Goal: Book appointment/travel/reservation

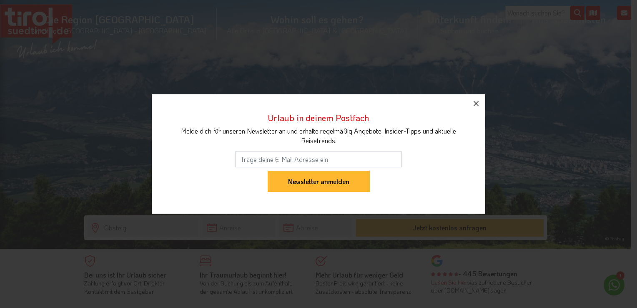
click at [479, 103] on icon "button" at bounding box center [476, 103] width 10 height 10
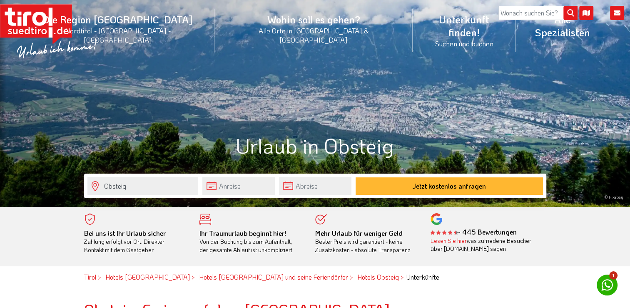
scroll to position [83, 0]
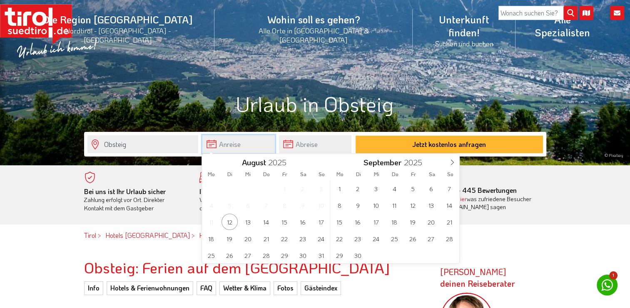
click at [244, 143] on input "text" at bounding box center [239, 144] width 73 height 18
click at [456, 162] on span at bounding box center [452, 161] width 14 height 14
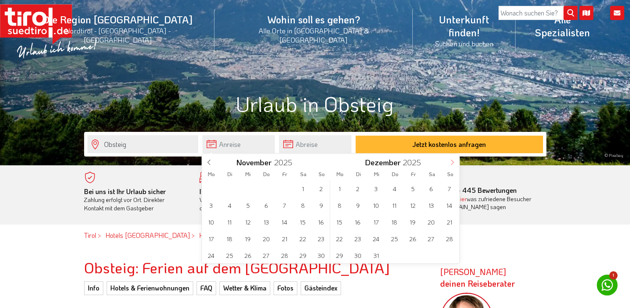
type input "2026"
click at [456, 162] on span at bounding box center [452, 161] width 14 height 14
type input "2026"
click at [456, 162] on span at bounding box center [452, 161] width 14 height 14
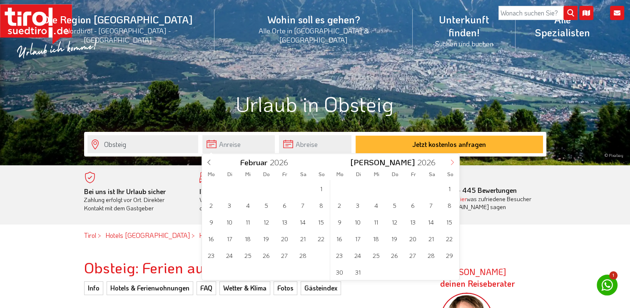
click at [456, 162] on span at bounding box center [452, 161] width 14 height 14
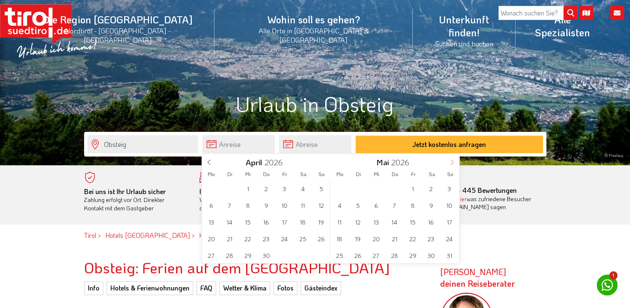
click at [456, 162] on span at bounding box center [452, 161] width 14 height 14
click at [391, 240] on span "25" at bounding box center [395, 238] width 16 height 16
click at [325, 236] on span "28" at bounding box center [321, 238] width 16 height 16
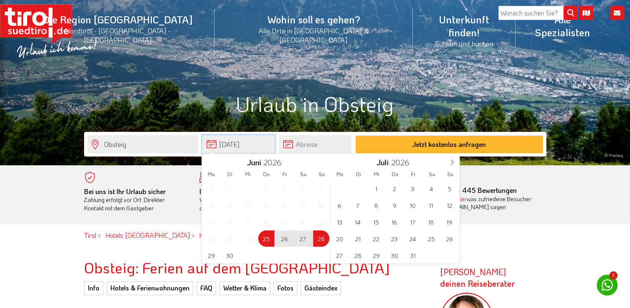
type input "25-06-2026"
type input "28-06-2026"
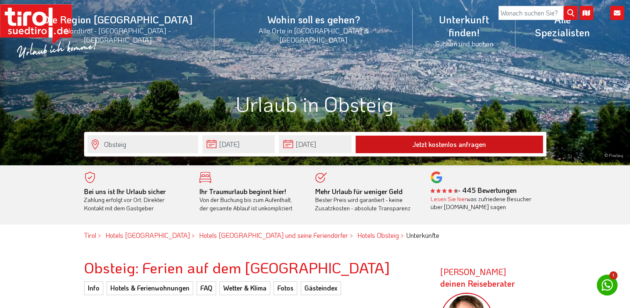
click at [447, 143] on button "Jetzt kostenlos anfragen" at bounding box center [450, 144] width 188 height 18
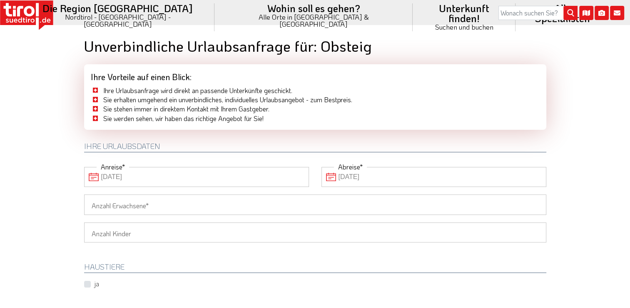
click at [165, 204] on input "Anzahl Erwachsene" at bounding box center [315, 204] width 463 height 20
type input "2"
drag, startPoint x: 85, startPoint y: 283, endPoint x: 93, endPoint y: 283, distance: 7.9
click at [94, 283] on label "ja" at bounding box center [96, 283] width 5 height 9
click at [86, 283] on input "ja" at bounding box center [99, 283] width 27 height 5
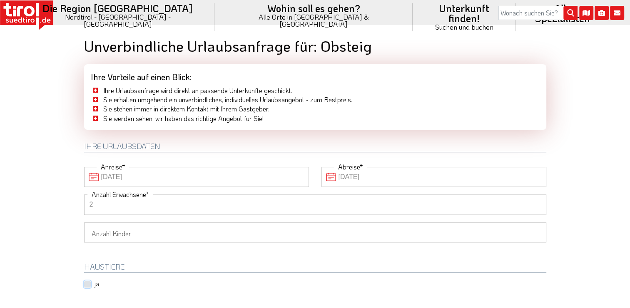
checkbox input "true"
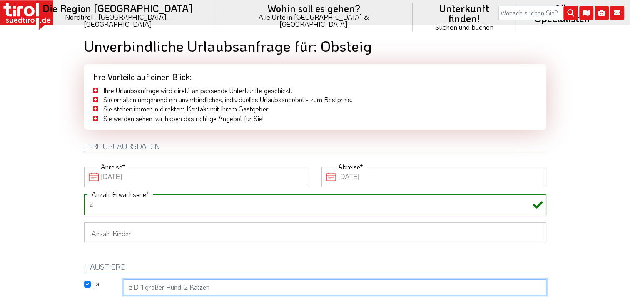
click at [220, 287] on input "text" at bounding box center [335, 287] width 423 height 16
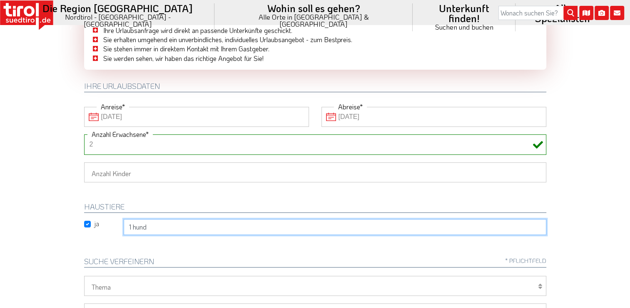
scroll to position [42, 0]
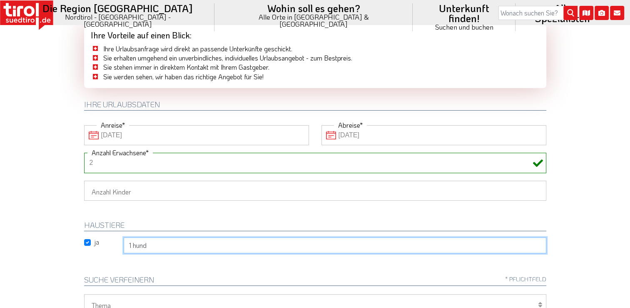
type input "1 hund"
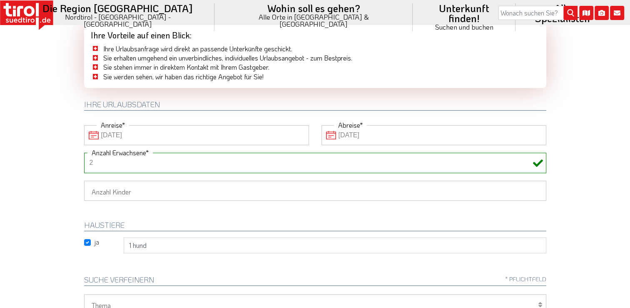
drag, startPoint x: 103, startPoint y: 164, endPoint x: 57, endPoint y: 160, distance: 46.0
click at [57, 160] on body "Die Region Tirol Nordtirol - Südtirol - Osttirol Tirol/Nordtirol" at bounding box center [315, 112] width 630 height 308
type input "4"
click at [57, 185] on body "Die Region Tirol Nordtirol - Südtirol - Osttirol Tirol/Nordtirol" at bounding box center [315, 112] width 630 height 308
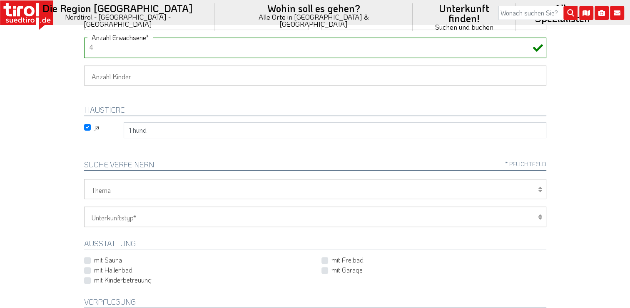
scroll to position [167, 0]
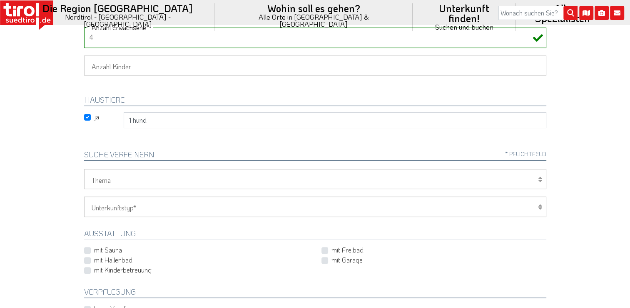
click at [541, 179] on icon at bounding box center [540, 179] width 4 height 7
click at [540, 206] on icon at bounding box center [540, 206] width 4 height 7
click at [542, 205] on icon at bounding box center [540, 206] width 4 height 7
click at [142, 209] on select "Hotel 1-3 Sterne Hotel 4-5 Sterne Ferienwohnung Chalet/Ferienhaus Bauernhöfe" at bounding box center [315, 206] width 463 height 20
click at [137, 205] on select "Hotel 1-3 Sterne Hotel 4-5 Sterne Ferienwohnung Chalet/Ferienhaus Bauernhöfe" at bounding box center [315, 206] width 463 height 20
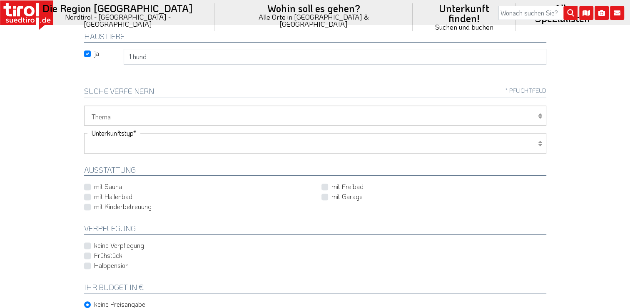
scroll to position [250, 0]
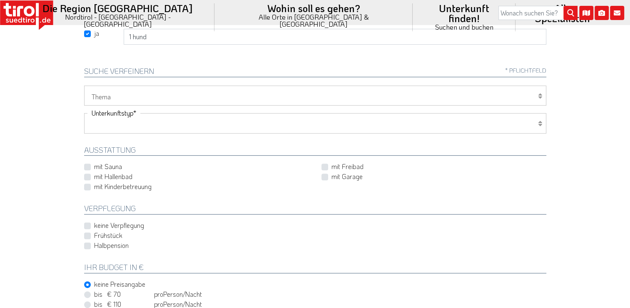
click at [94, 223] on label "keine Verpflegung" at bounding box center [119, 224] width 50 height 9
click at [87, 223] on input "keine Verpflegung" at bounding box center [198, 225] width 225 height 5
checkbox input "true"
click at [94, 233] on label "Frühstück" at bounding box center [108, 234] width 28 height 9
click at [87, 233] on input "Frühstück" at bounding box center [317, 235] width 463 height 5
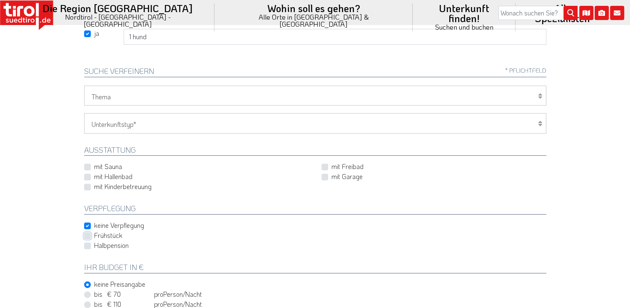
checkbox input "true"
click at [540, 120] on icon at bounding box center [540, 123] width 4 height 7
click at [133, 120] on select "Hotel 1-3 Sterne Hotel 4-5 Sterne Ferienwohnung Chalet/Ferienhaus Bauernhöfe" at bounding box center [315, 123] width 463 height 20
click at [84, 113] on select "Hotel 1-3 Sterne Hotel 4-5 Sterne Ferienwohnung Chalet/Ferienhaus Bauernhöfe" at bounding box center [315, 123] width 463 height 20
click at [153, 121] on select "Hotel 1-3 Sterne Hotel 4-5 Sterne Ferienwohnung Chalet/Ferienhaus Bauernhöfe" at bounding box center [315, 123] width 463 height 20
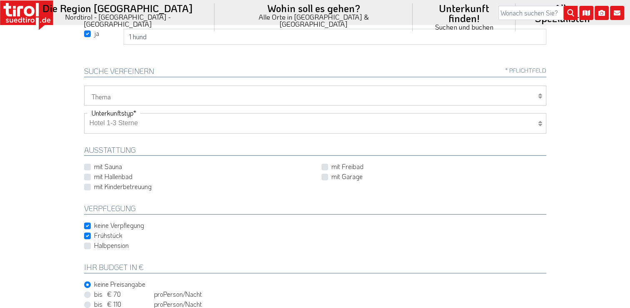
select select "2"
click at [84, 113] on select "Hotel 1-3 Sterne Hotel 4-5 Sterne Ferienwohnung Chalet/Ferienhaus Bauernhöfe" at bounding box center [315, 123] width 463 height 20
click at [538, 96] on icon at bounding box center [540, 96] width 4 height 7
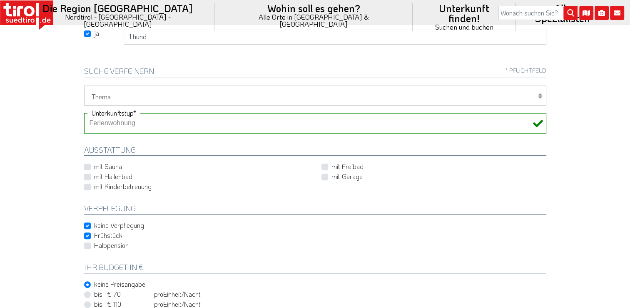
click at [118, 95] on select "Wellness Mountainbiken/Radfahren Familie Wandern Sport Skifahren Motorrad Golf" at bounding box center [315, 95] width 463 height 20
select select "7375"
click at [84, 85] on select "Wellness Mountainbiken/Radfahren Familie Wandern Sport Skifahren Motorrad Golf" at bounding box center [315, 95] width 463 height 20
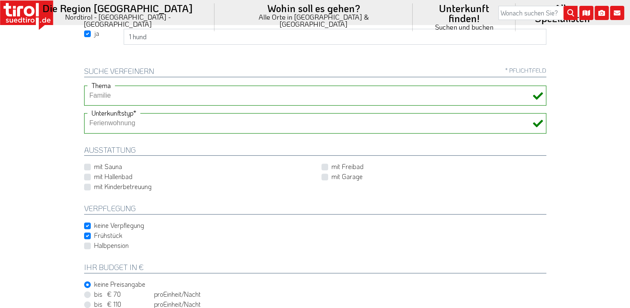
click at [157, 122] on select "Hotel 1-3 Sterne Hotel 4-5 Sterne Ferienwohnung Chalet/Ferienhaus Bauernhöfe" at bounding box center [315, 123] width 463 height 20
click at [84, 113] on select "Hotel 1-3 Sterne Hotel 4-5 Sterne Ferienwohnung Chalet/Ferienhaus Bauernhöfe" at bounding box center [315, 123] width 463 height 20
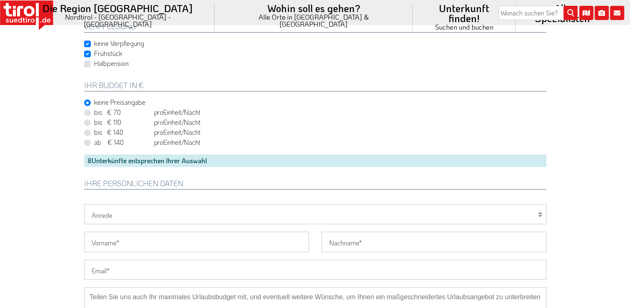
scroll to position [417, 0]
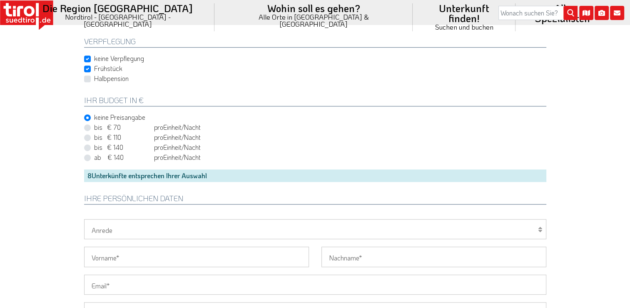
click at [94, 127] on label "bis € 70 bis CHF 65 pro Person Einheit /Nacht" at bounding box center [147, 127] width 107 height 9
click at [87, 127] on input "bis € 70 bis CHF 65 pro Person Einheit /Nacht" at bounding box center [317, 127] width 463 height 5
radio input "true"
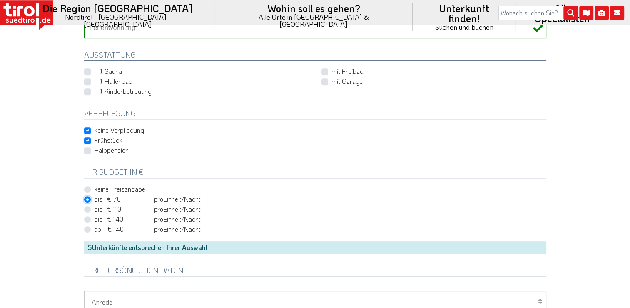
scroll to position [250, 0]
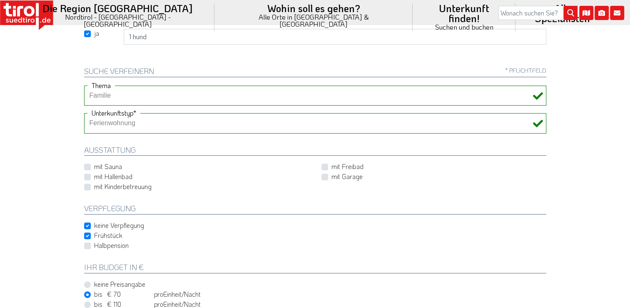
click at [163, 122] on select "Hotel 1-3 Sterne Hotel 4-5 Sterne Ferienwohnung Chalet/Ferienhaus Bauernhöfe" at bounding box center [315, 123] width 463 height 20
select select "1_1-3"
click at [84, 113] on select "Hotel 1-3 Sterne Hotel 4-5 Sterne Ferienwohnung Chalet/Ferienhaus Bauernhöfe" at bounding box center [315, 123] width 463 height 20
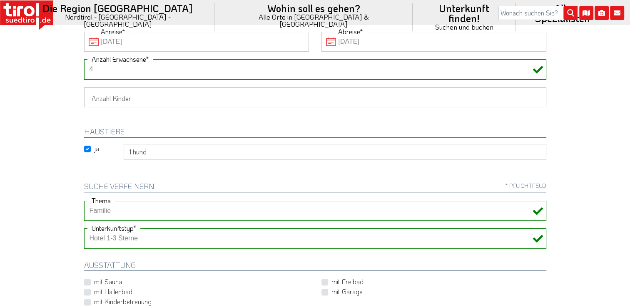
scroll to position [0, 0]
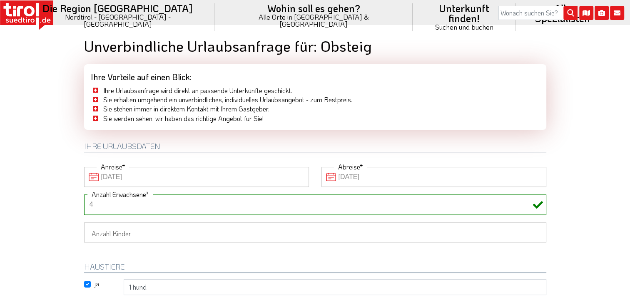
click at [23, 12] on icon at bounding box center [26, 15] width 53 height 30
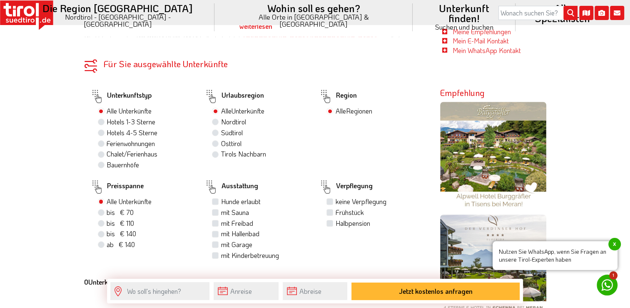
scroll to position [458, 0]
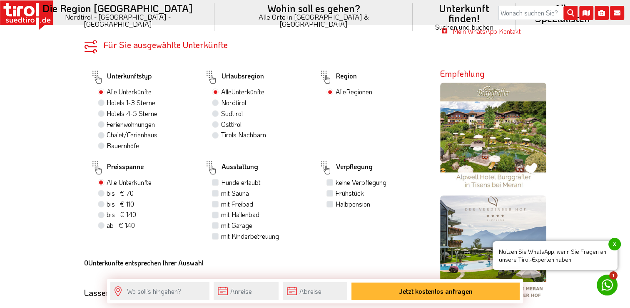
click at [221, 178] on label "Hunde erlaubt" at bounding box center [241, 182] width 40 height 9
click at [214, 179] on input "Hunde erlaubt" at bounding box center [216, 181] width 5 height 5
checkbox input "true"
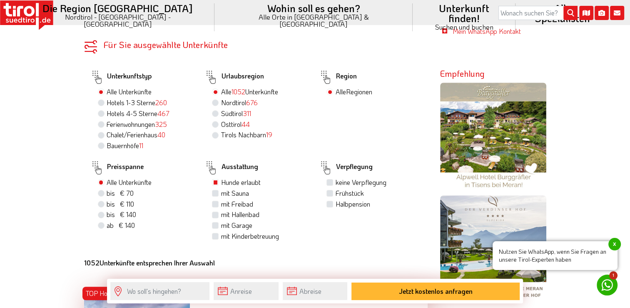
click at [335, 178] on label "keine Verpflegung" at bounding box center [360, 182] width 51 height 9
click at [332, 179] on input "keine Verpflegung" at bounding box center [330, 181] width 5 height 5
checkbox input "true"
click at [335, 188] on label "Frühstück" at bounding box center [349, 192] width 28 height 9
click at [330, 190] on input "Frühstück" at bounding box center [330, 192] width 5 height 5
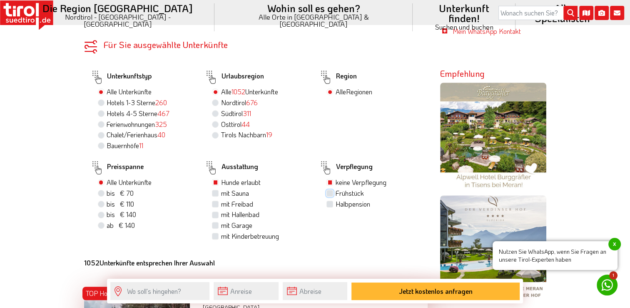
checkbox input "true"
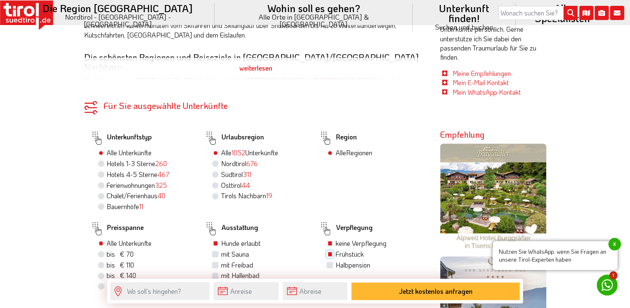
scroll to position [417, 0]
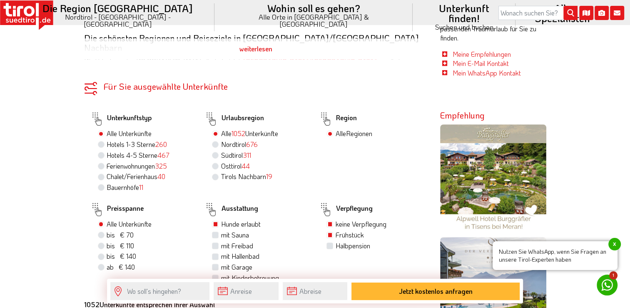
click at [221, 150] on label "Südtirol 311" at bounding box center [236, 154] width 30 height 9
click at [216, 152] on input "Südtirol 311" at bounding box center [216, 154] width 5 height 5
radio input "true"
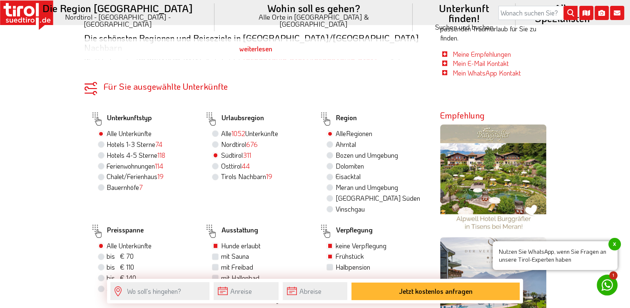
click at [335, 183] on label "Meran und Umgebung" at bounding box center [366, 187] width 63 height 9
click at [329, 184] on input "Meran und Umgebung" at bounding box center [330, 186] width 5 height 5
radio input "true"
click at [335, 129] on label "Alle Regionen" at bounding box center [353, 133] width 37 height 9
click at [332, 130] on input "Alle Regionen" at bounding box center [330, 132] width 5 height 5
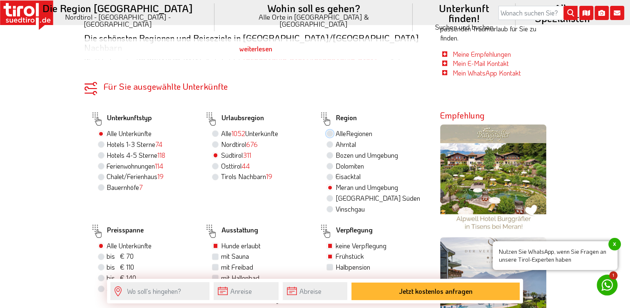
radio input "true"
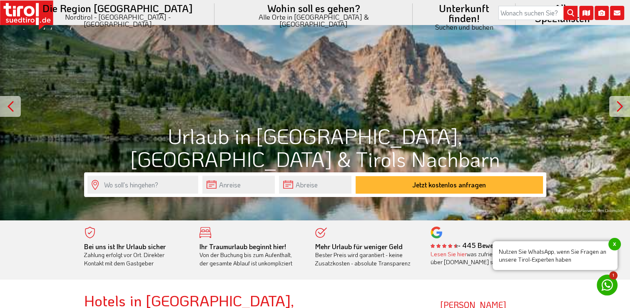
scroll to position [0, 0]
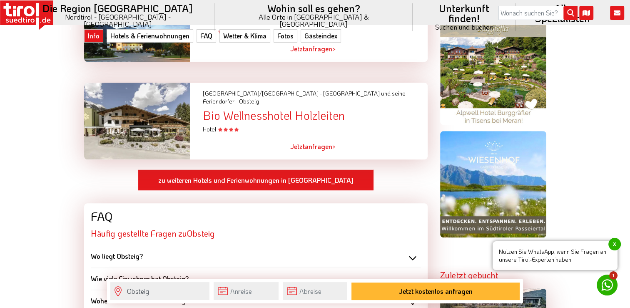
scroll to position [667, 0]
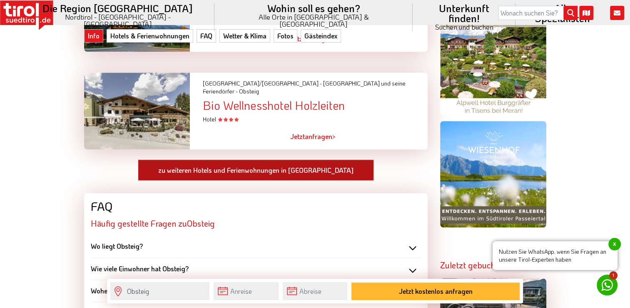
click at [268, 159] on link "zu weiteren Hotels und Ferienwohnungen in Obsteig" at bounding box center [256, 170] width 236 height 22
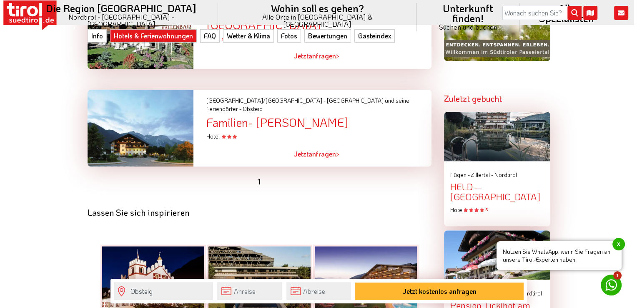
scroll to position [833, 0]
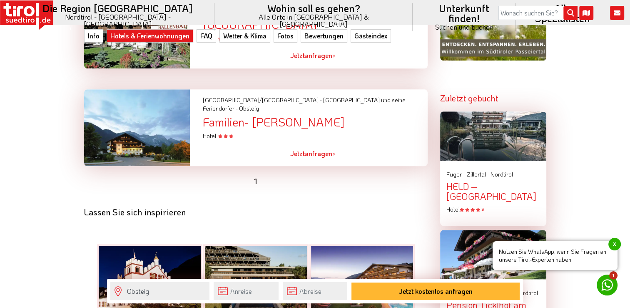
click at [270, 115] on div "Familien- [PERSON_NAME]" at bounding box center [315, 121] width 225 height 13
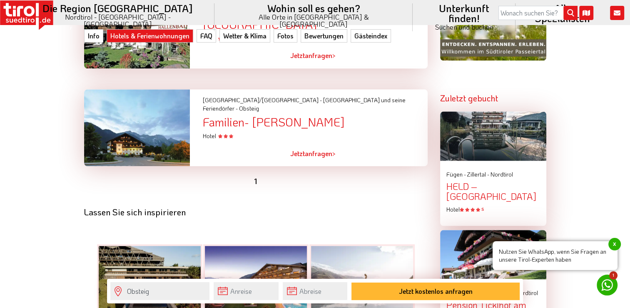
click at [288, 115] on div "Familien- [PERSON_NAME]" at bounding box center [315, 121] width 225 height 13
click at [615, 246] on span "x" at bounding box center [615, 244] width 13 height 13
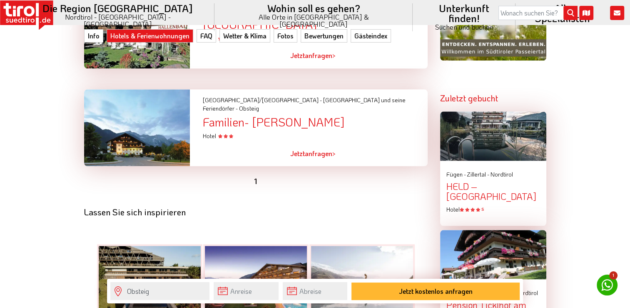
click at [320, 144] on link "Jetzt anfragen >" at bounding box center [312, 153] width 45 height 19
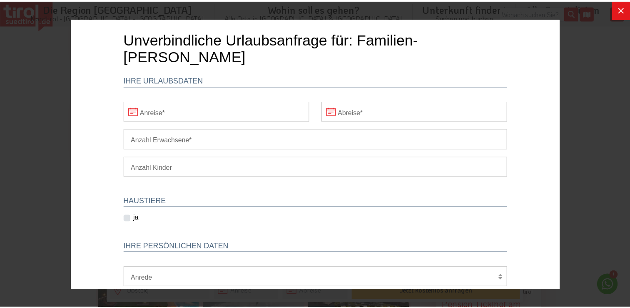
scroll to position [0, 0]
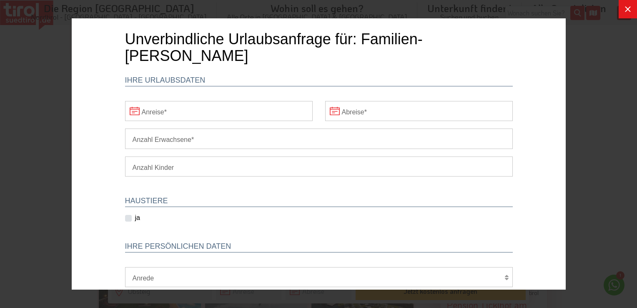
click at [628, 8] on icon at bounding box center [628, 9] width 6 height 6
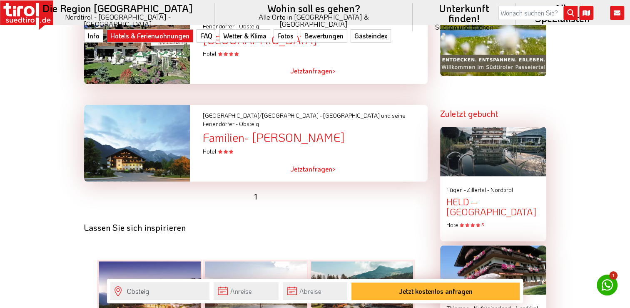
scroll to position [708, 0]
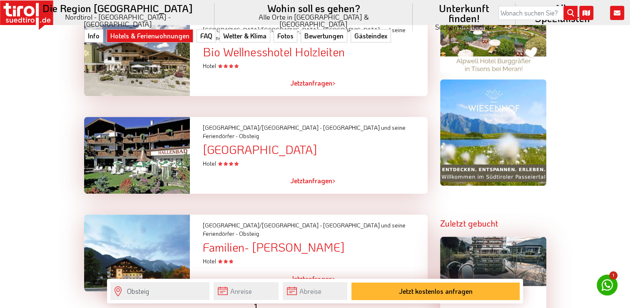
click at [245, 143] on div "[GEOGRAPHIC_DATA]" at bounding box center [315, 149] width 225 height 13
drag, startPoint x: 245, startPoint y: 128, endPoint x: 223, endPoint y: 124, distance: 22.9
click at [223, 143] on div "[GEOGRAPHIC_DATA]" at bounding box center [315, 149] width 225 height 13
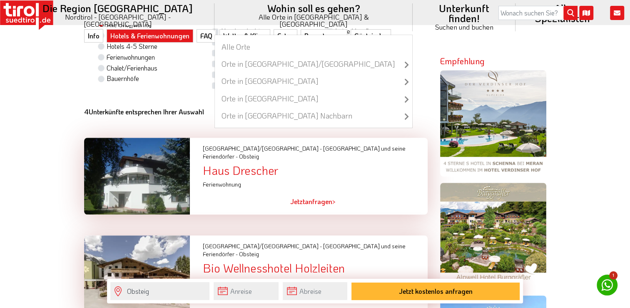
scroll to position [417, 0]
